Goal: Navigation & Orientation: Understand site structure

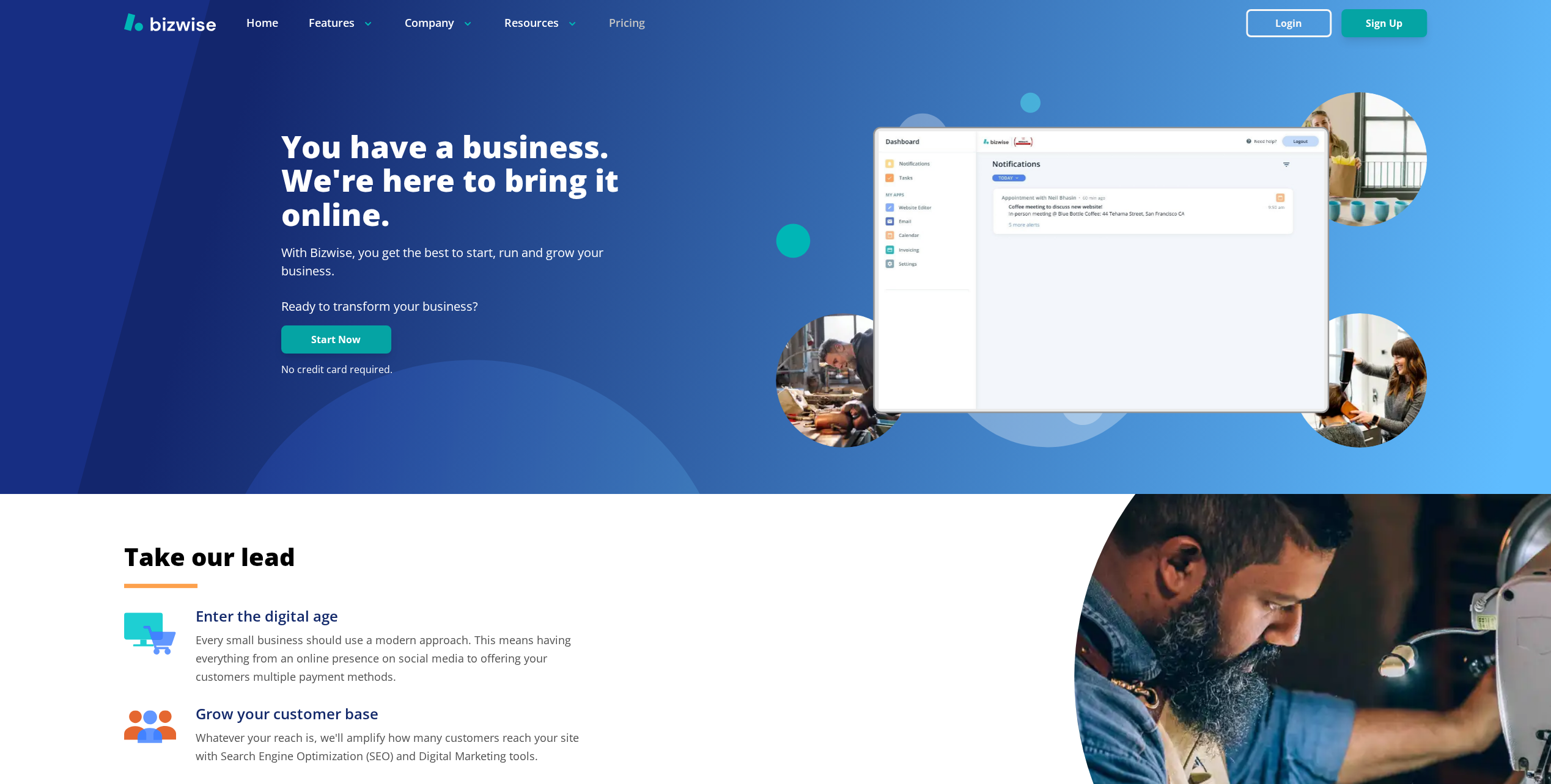
click at [629, 22] on link "Pricing" at bounding box center [627, 22] width 36 height 15
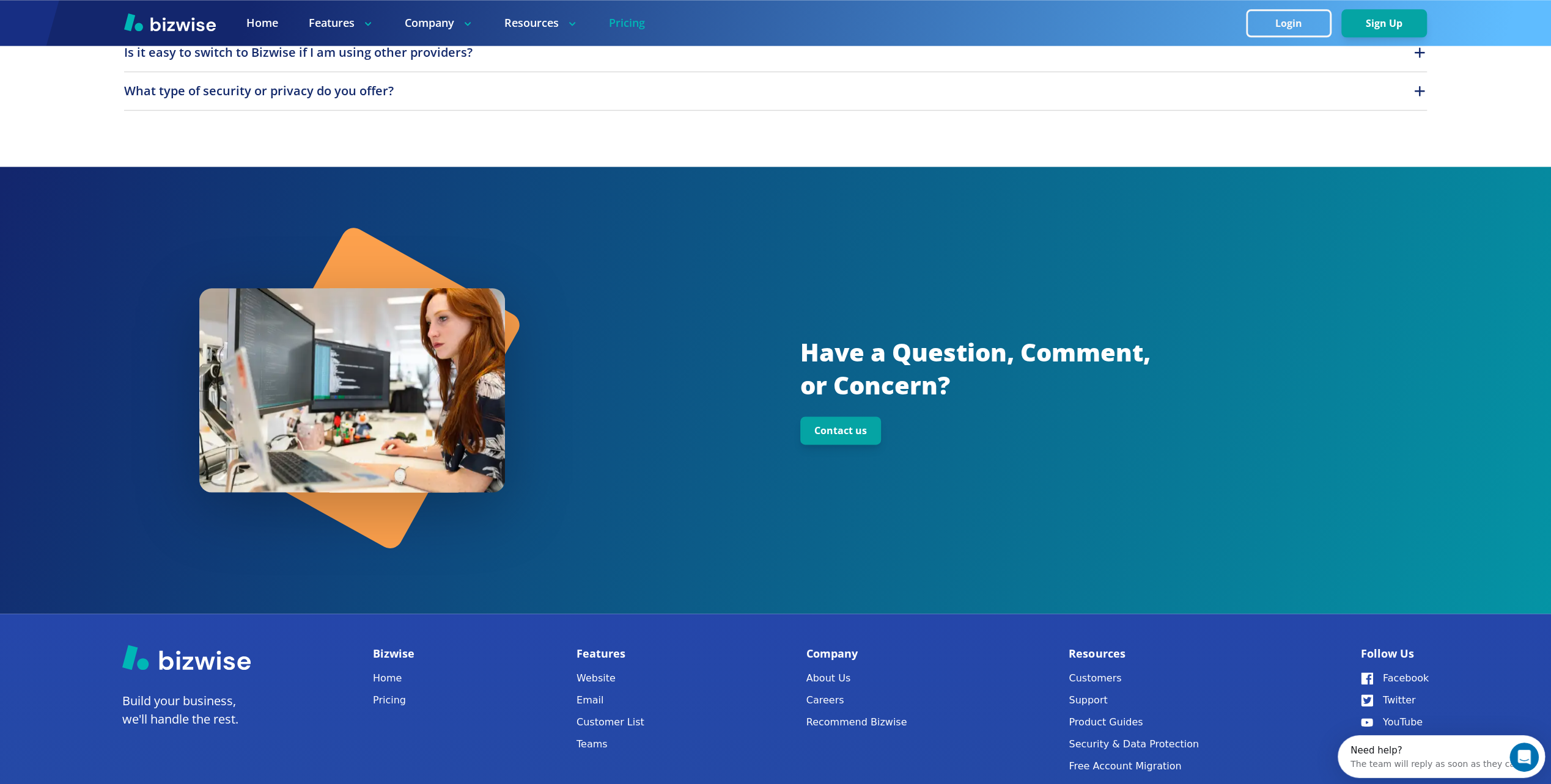
scroll to position [1496, 0]
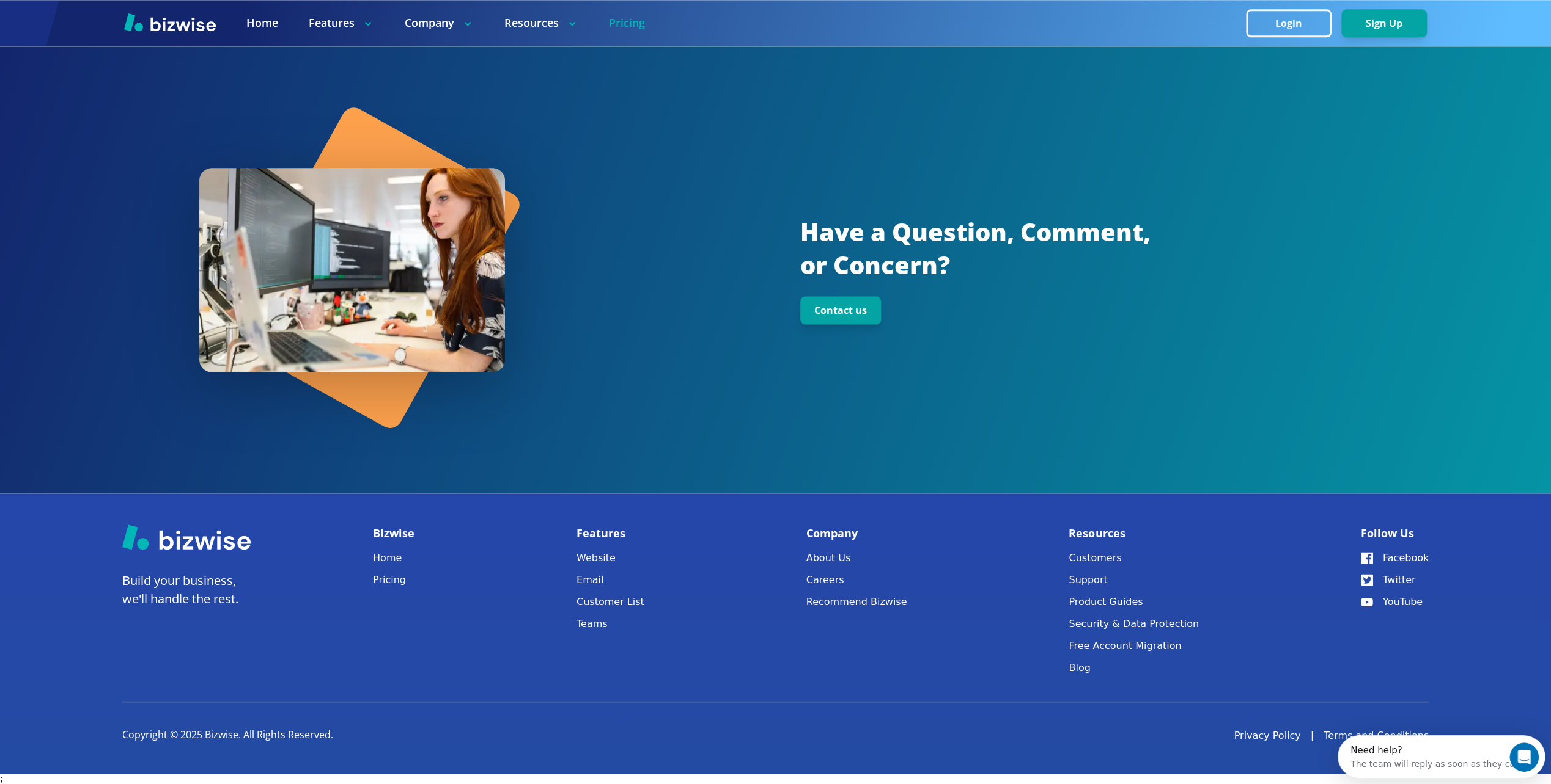
drag, startPoint x: 523, startPoint y: 140, endPoint x: 539, endPoint y: 288, distance: 148.9
click at [835, 553] on link "About Us" at bounding box center [856, 558] width 101 height 17
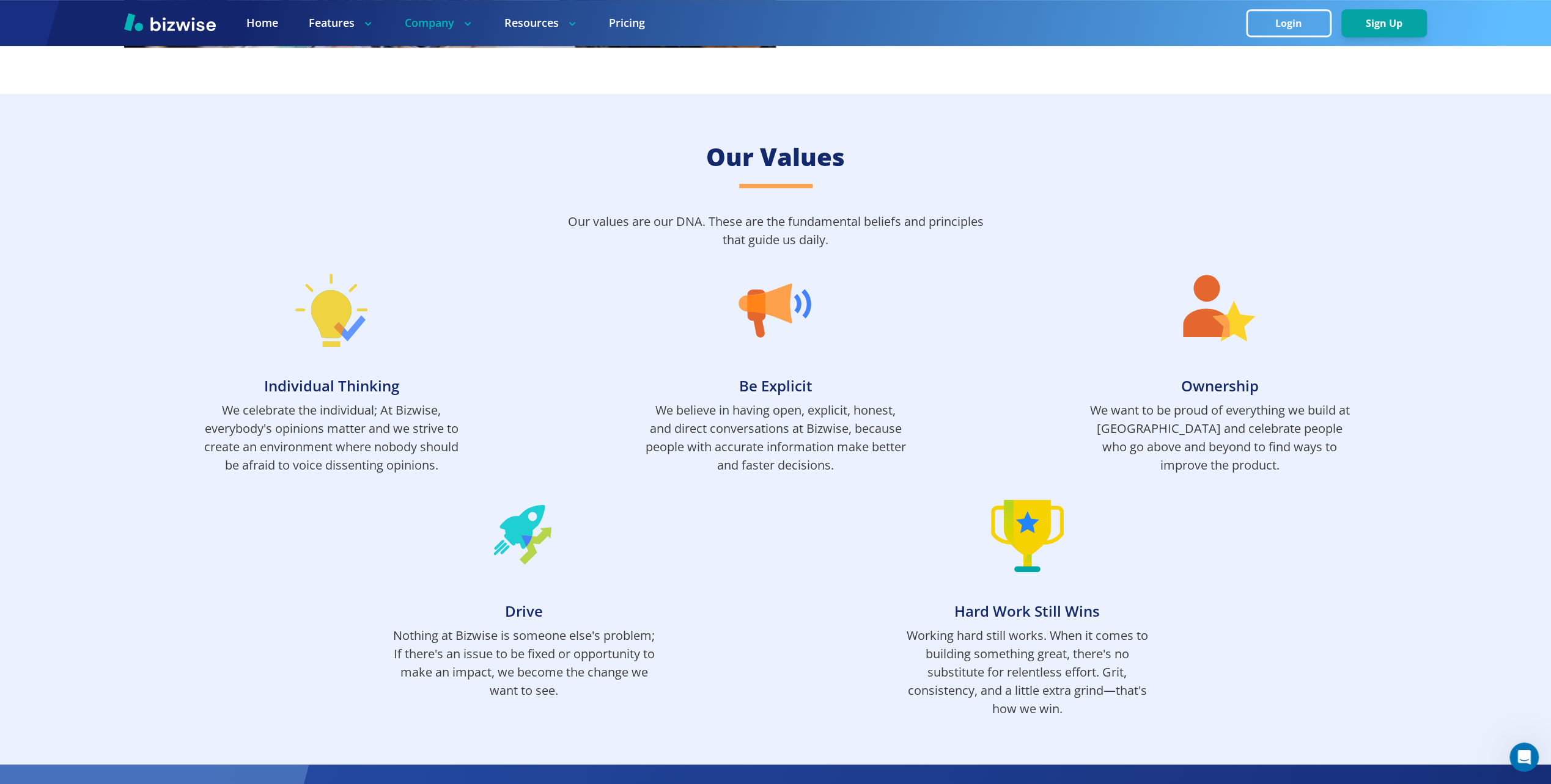
drag, startPoint x: 859, startPoint y: 405, endPoint x: 852, endPoint y: 432, distance: 27.9
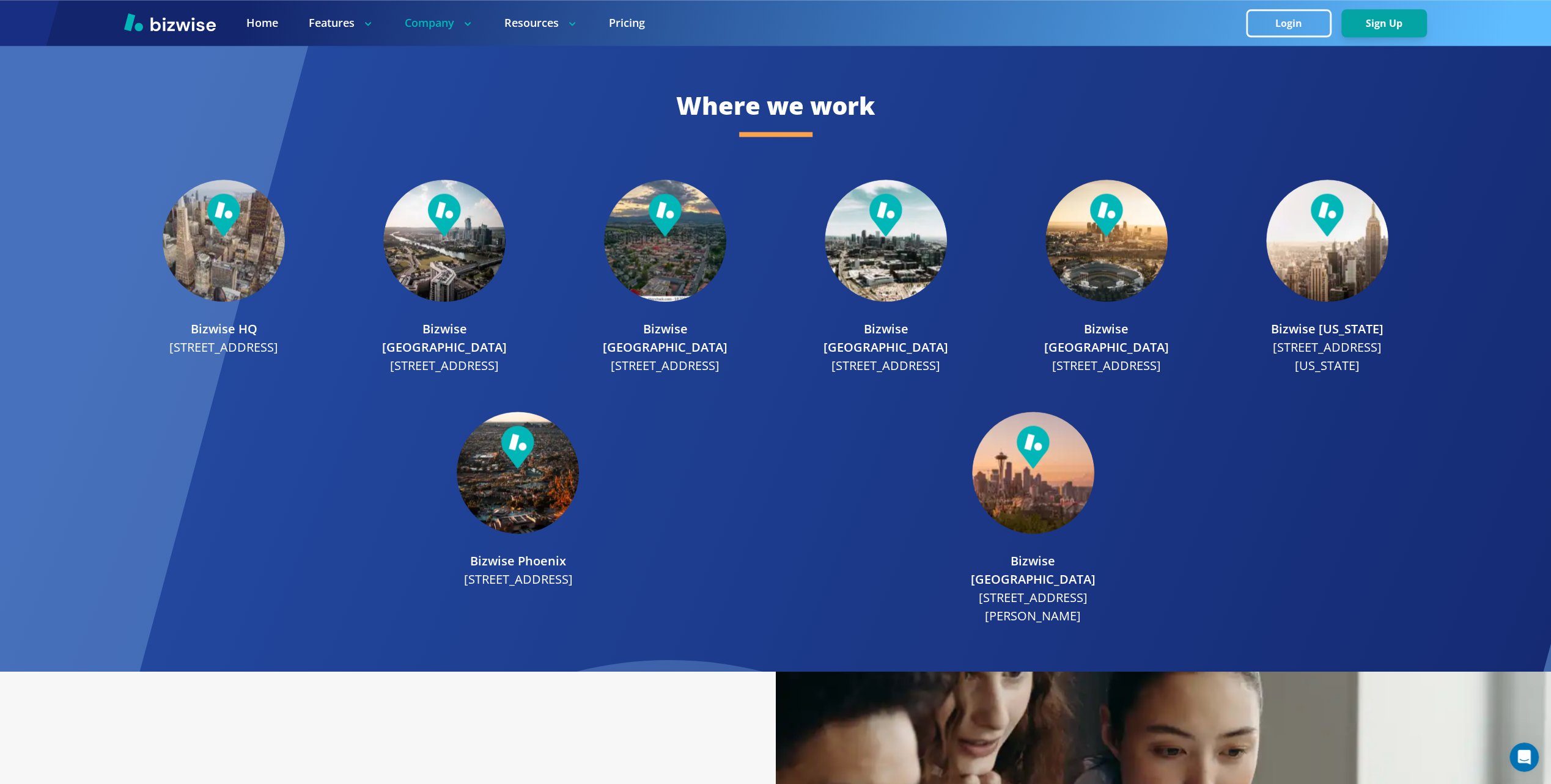
scroll to position [1433, 0]
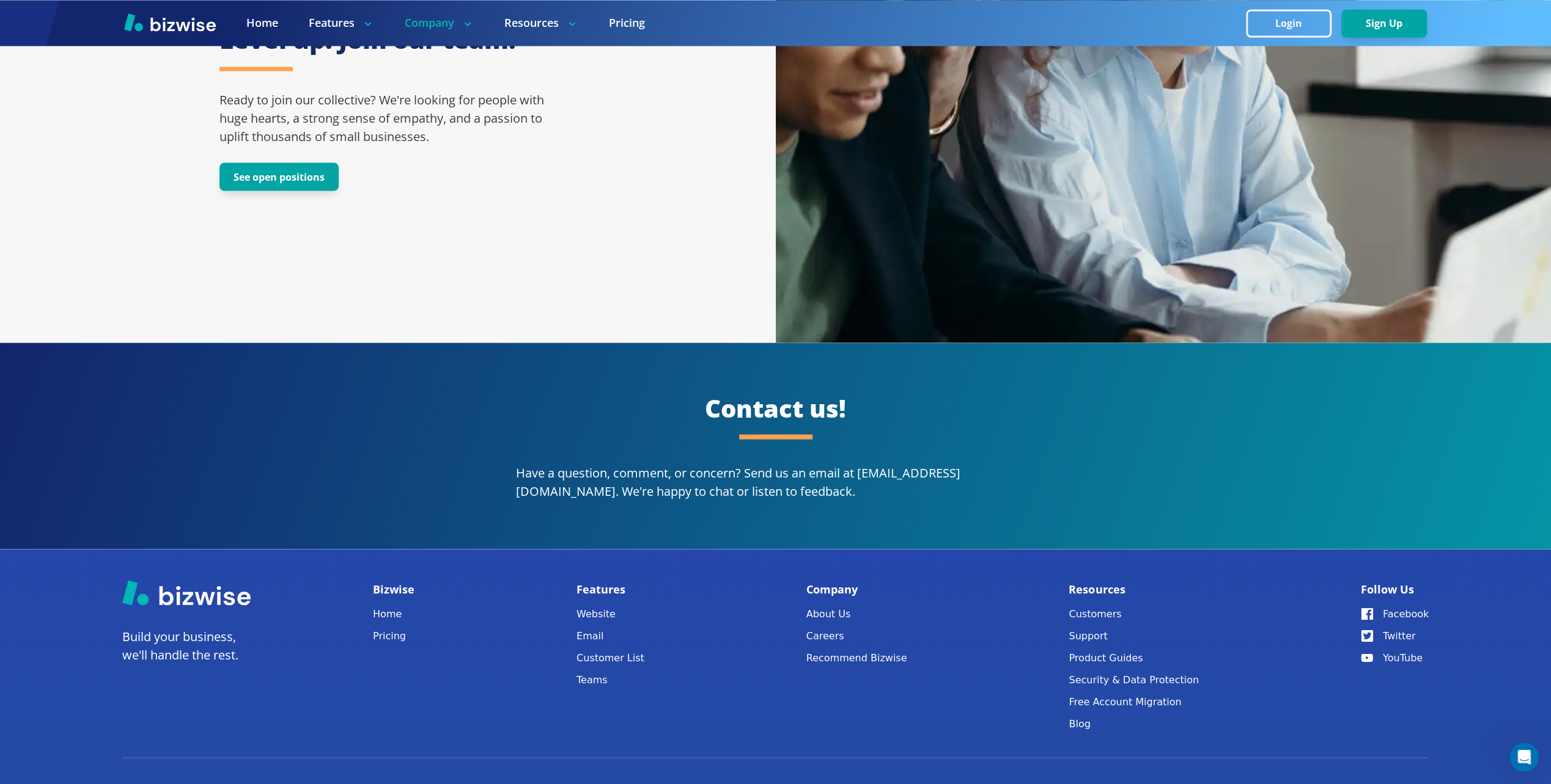
drag, startPoint x: 734, startPoint y: 375, endPoint x: 738, endPoint y: 576, distance: 201.0
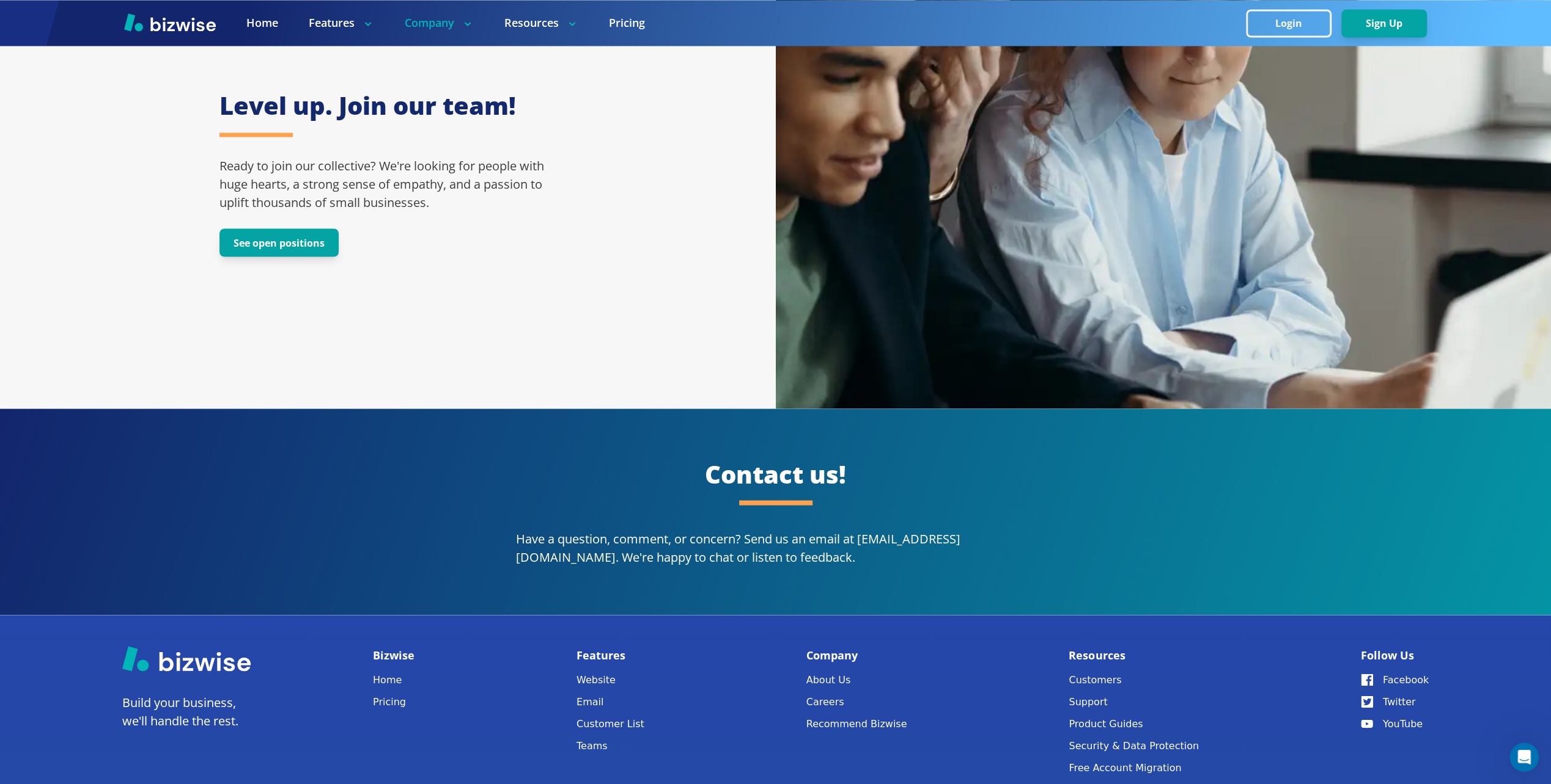
drag, startPoint x: 736, startPoint y: 549, endPoint x: 734, endPoint y: 451, distance: 98.0
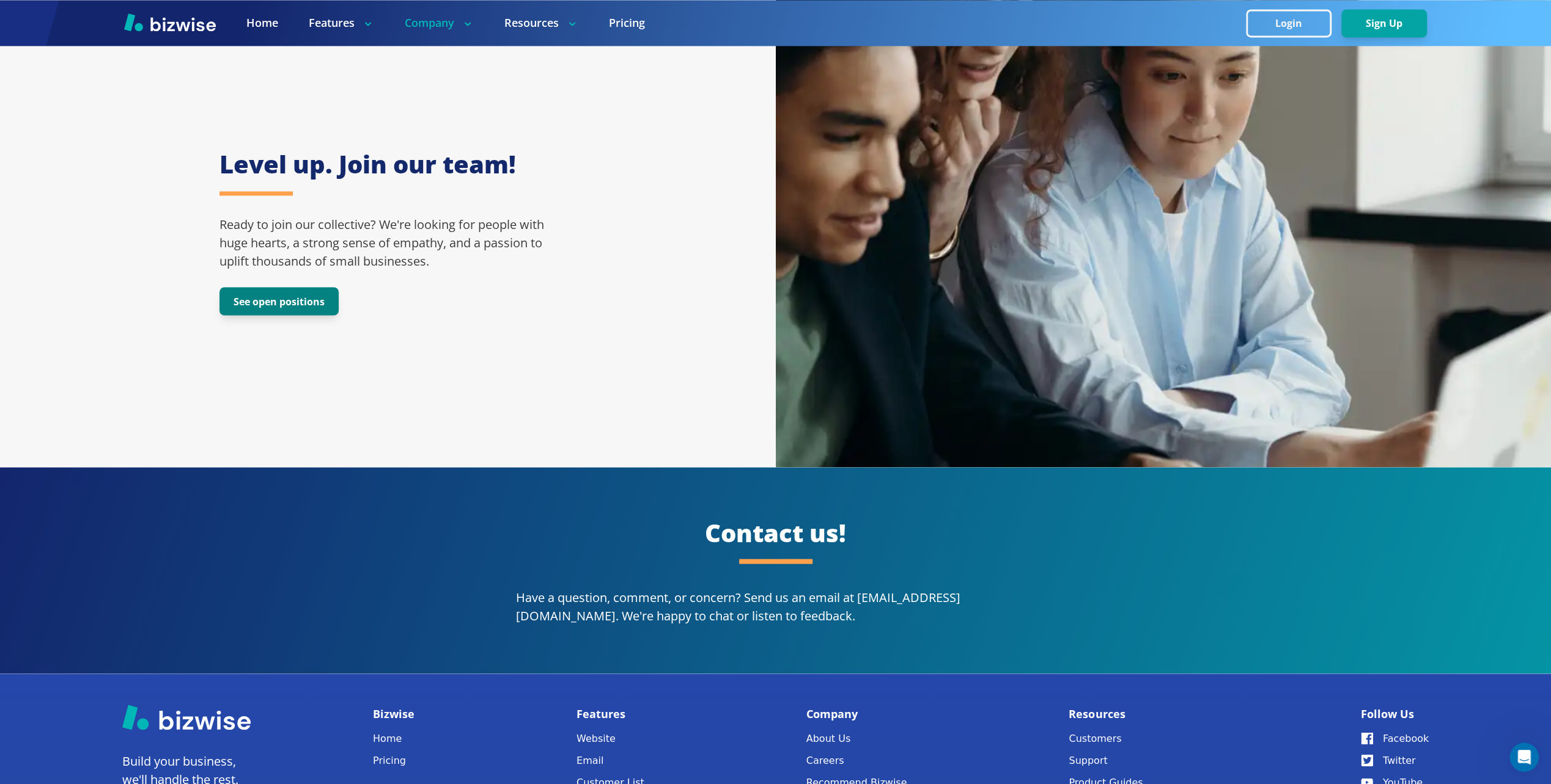
click at [270, 291] on button "See open positions" at bounding box center [278, 301] width 119 height 28
click at [170, 21] on img at bounding box center [170, 21] width 91 height 18
